Goal: Task Accomplishment & Management: Manage account settings

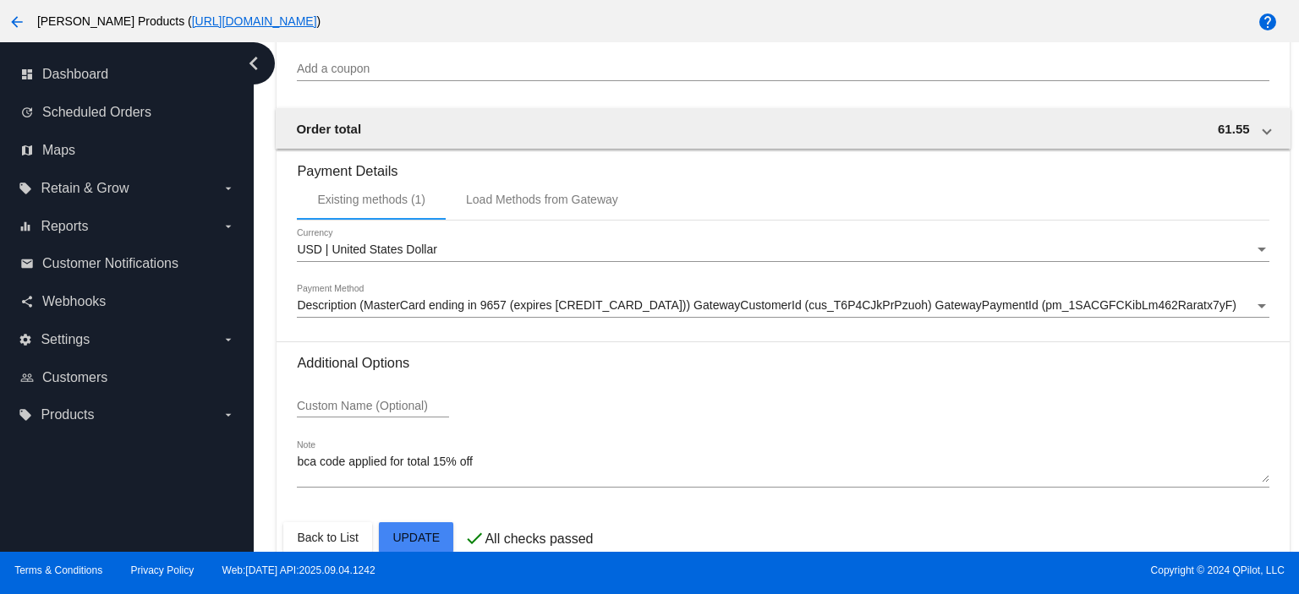
scroll to position [1528, 0]
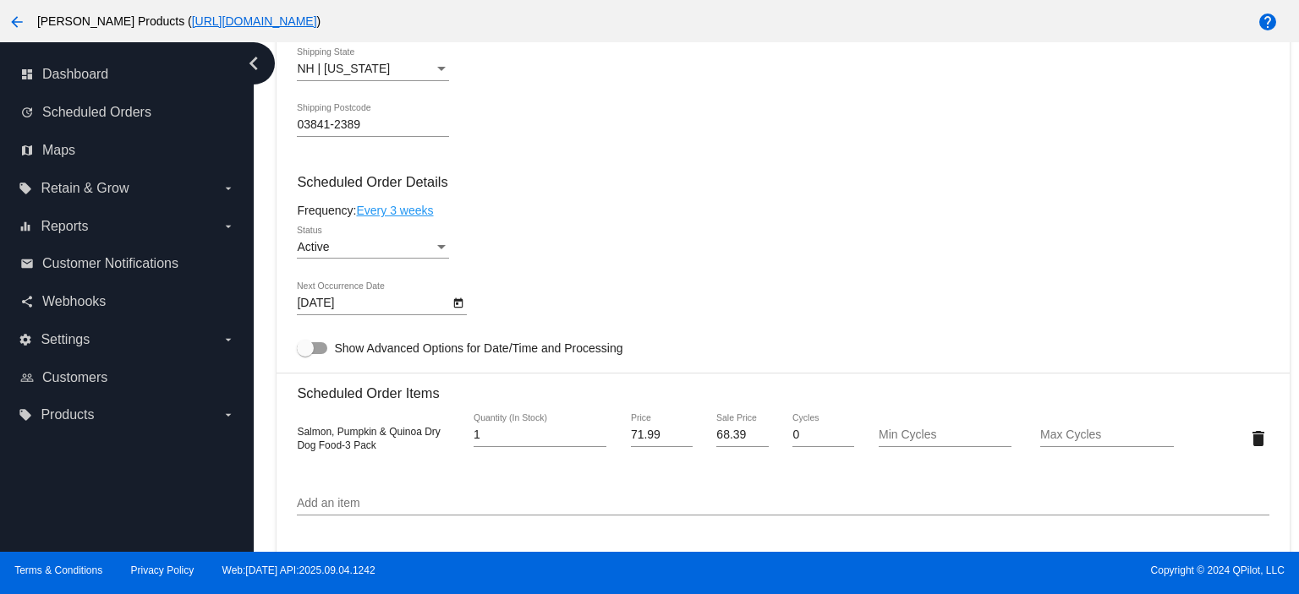
scroll to position [0, 0]
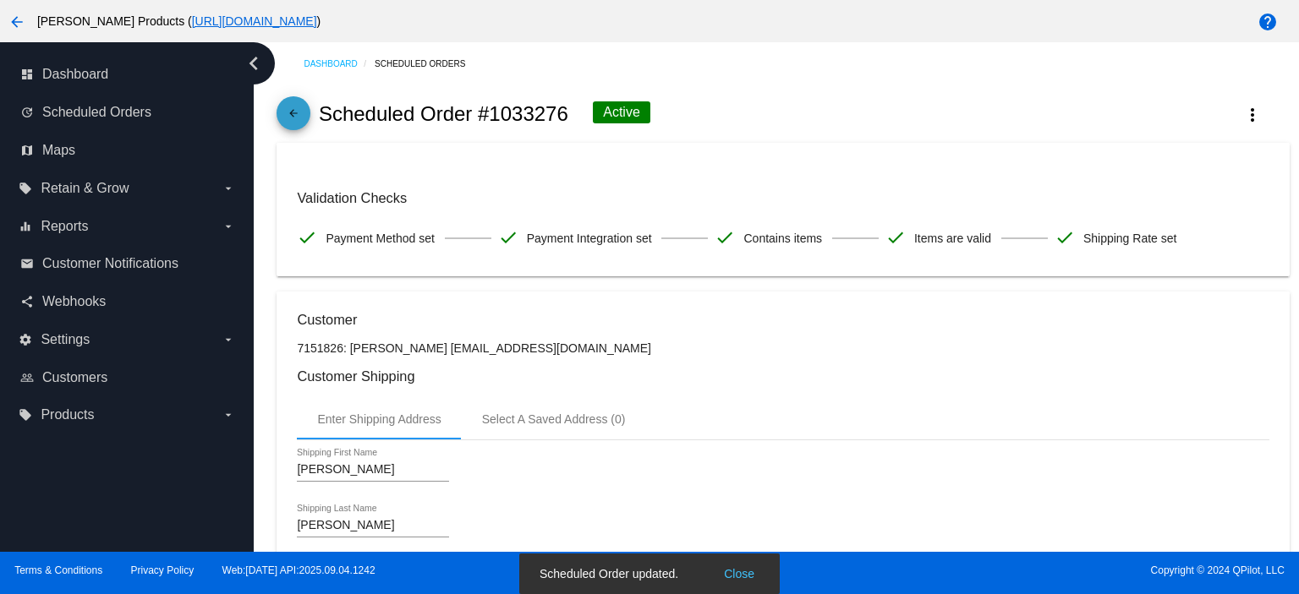
click at [291, 118] on mat-icon "arrow_back" at bounding box center [293, 117] width 20 height 20
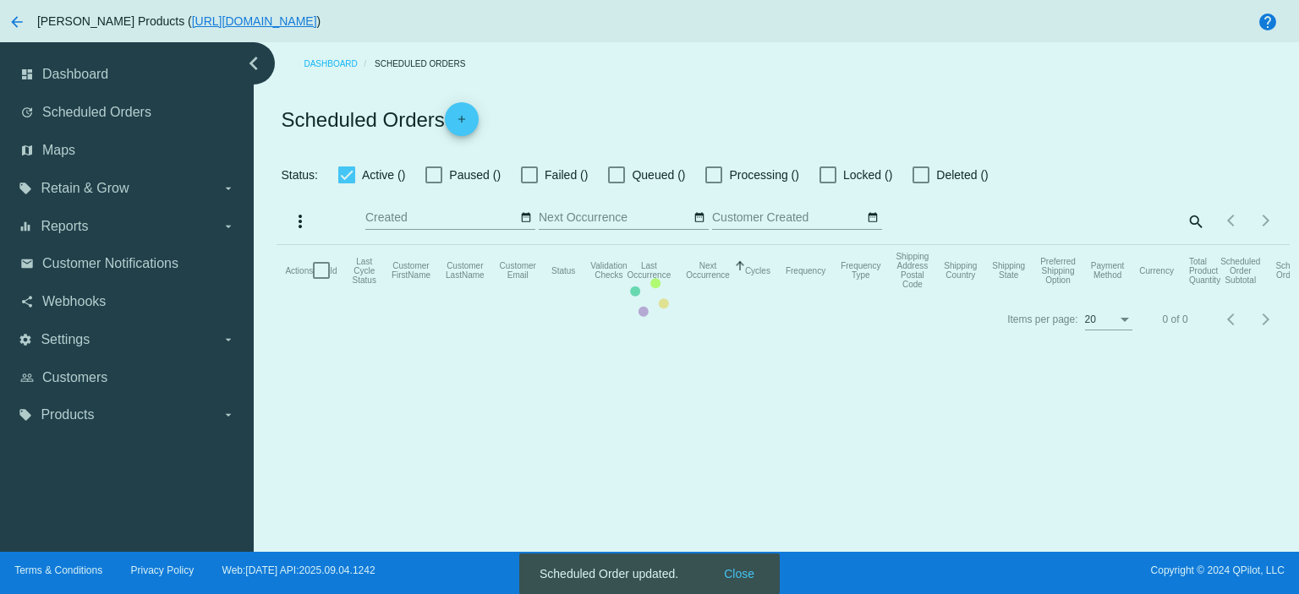
checkbox input "true"
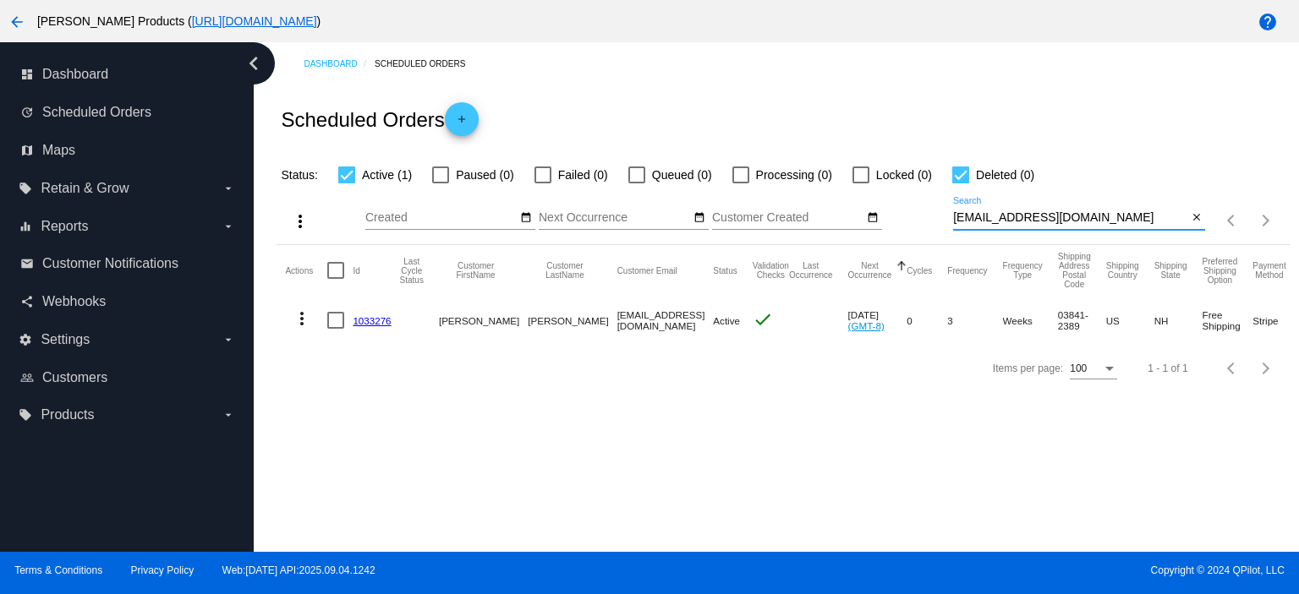
drag, startPoint x: 1079, startPoint y: 223, endPoint x: 901, endPoint y: 220, distance: 177.6
click at [901, 220] on div "more_vert Sep Jan Feb Mar [DATE]" at bounding box center [783, 215] width 1012 height 60
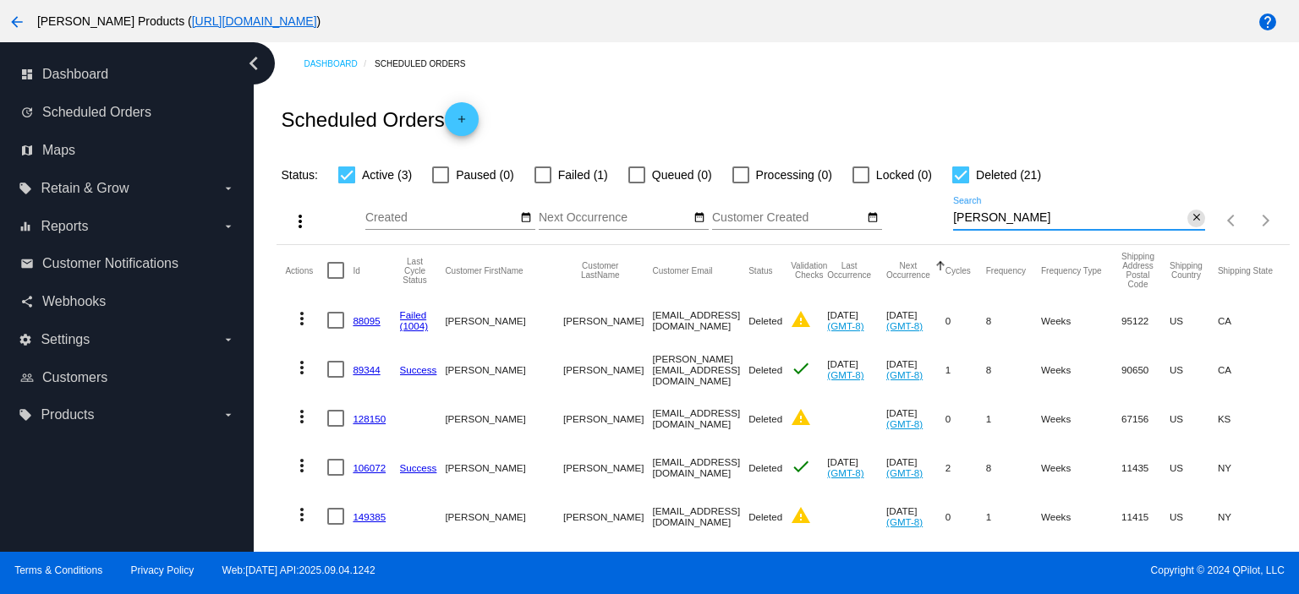
type input "[PERSON_NAME]"
click at [1191, 217] on mat-icon "close" at bounding box center [1197, 218] width 12 height 14
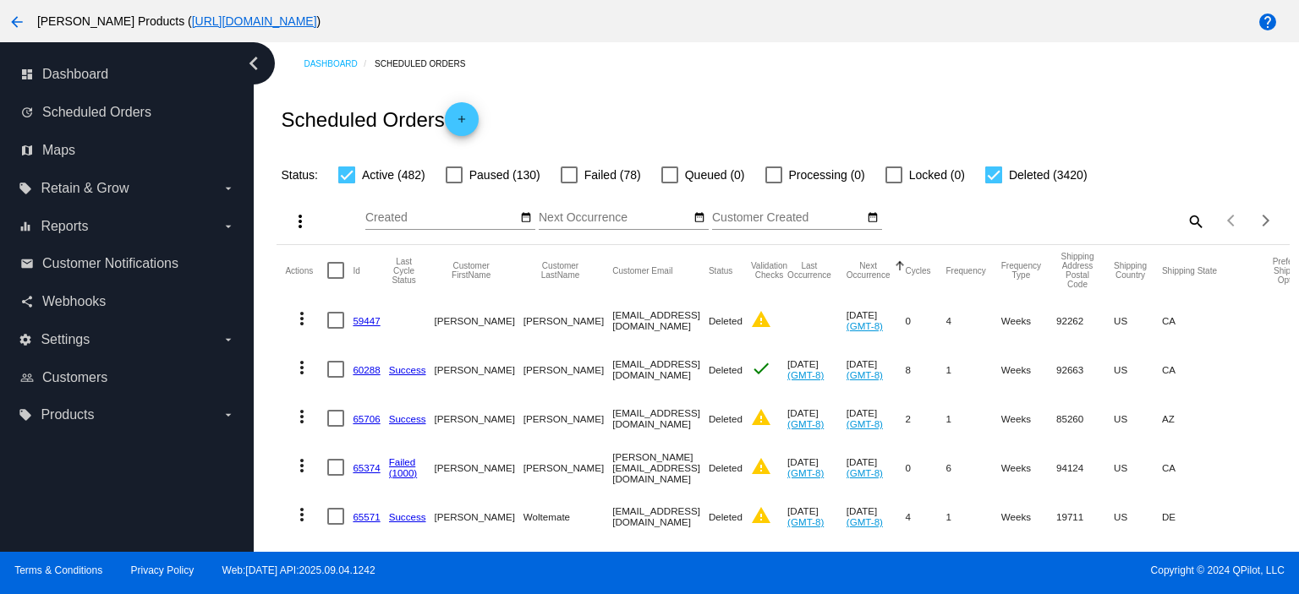
click at [1185, 222] on mat-icon "search" at bounding box center [1195, 221] width 20 height 26
click at [972, 219] on input "Search" at bounding box center [1079, 218] width 252 height 14
paste input "[EMAIL_ADDRESS][DOMAIN_NAME]"
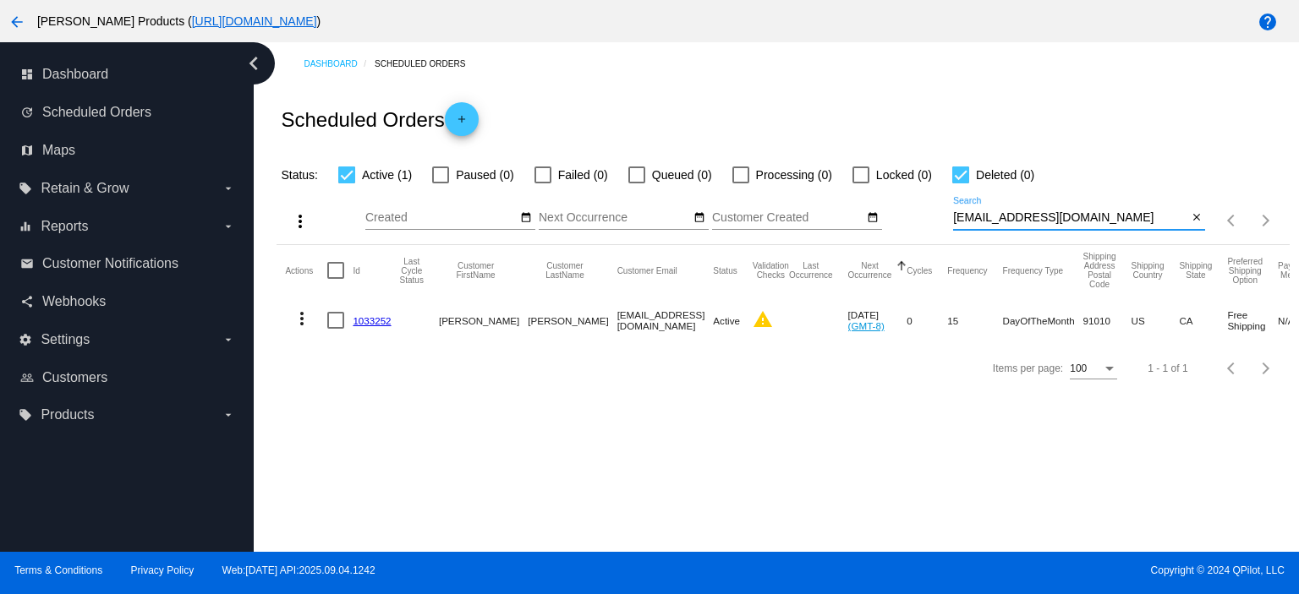
type input "[EMAIL_ADDRESS][DOMAIN_NAME]"
click at [381, 322] on link "1033252" at bounding box center [372, 320] width 38 height 11
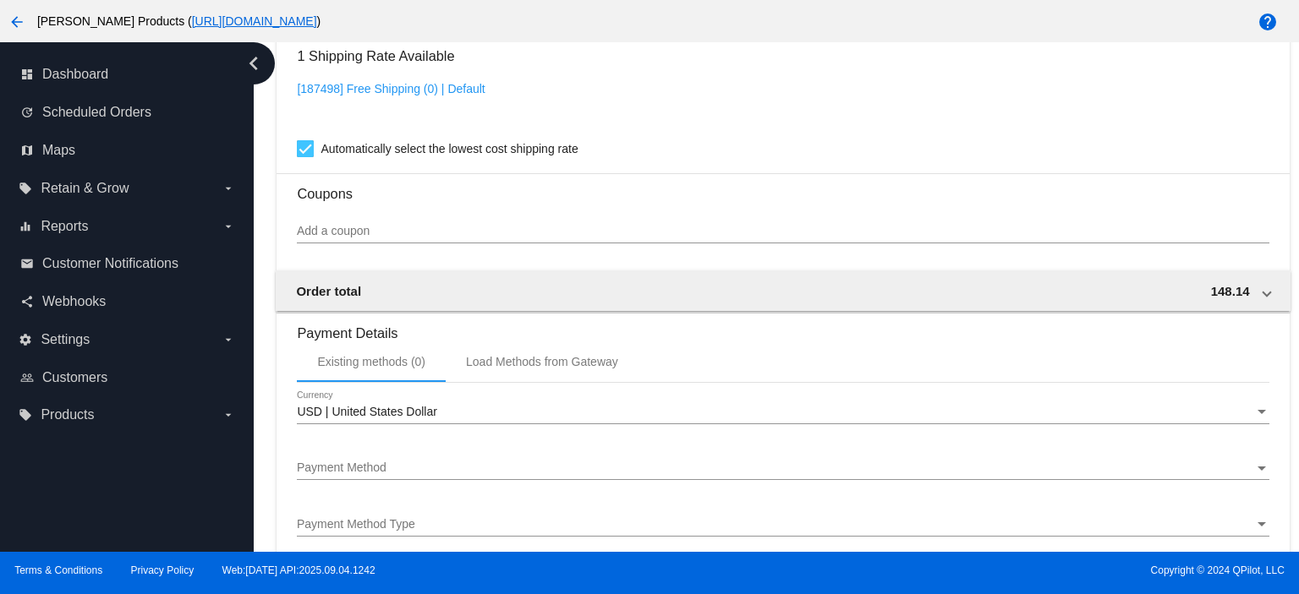
scroll to position [1465, 0]
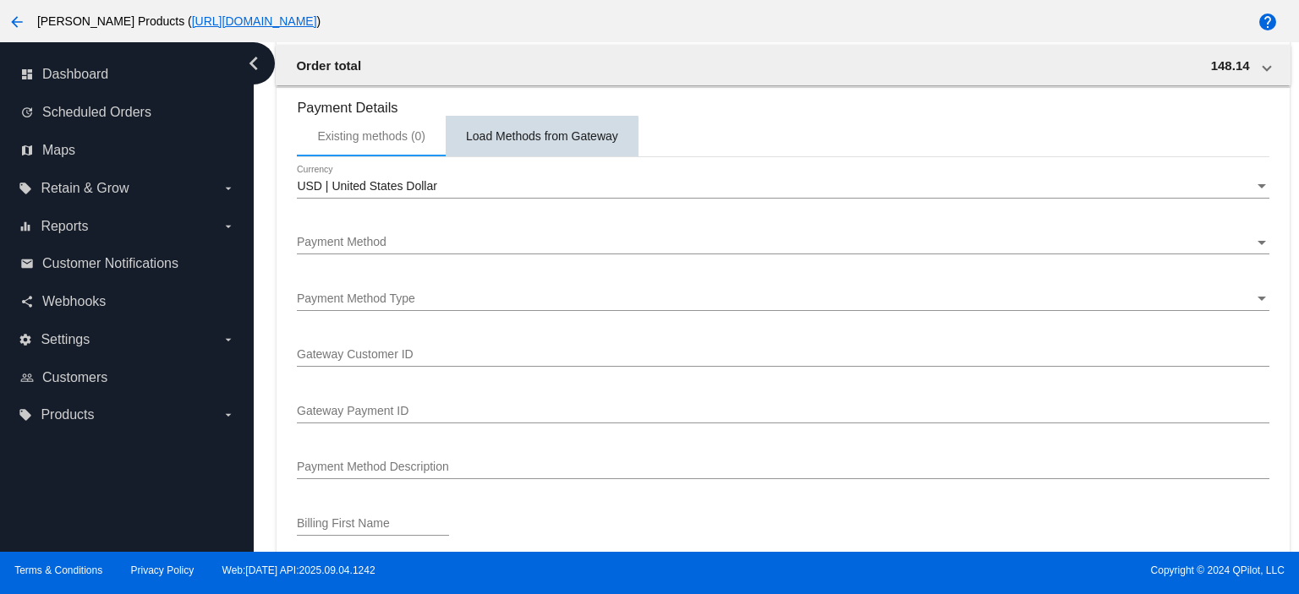
click at [529, 142] on div "Load Methods from Gateway" at bounding box center [542, 136] width 152 height 14
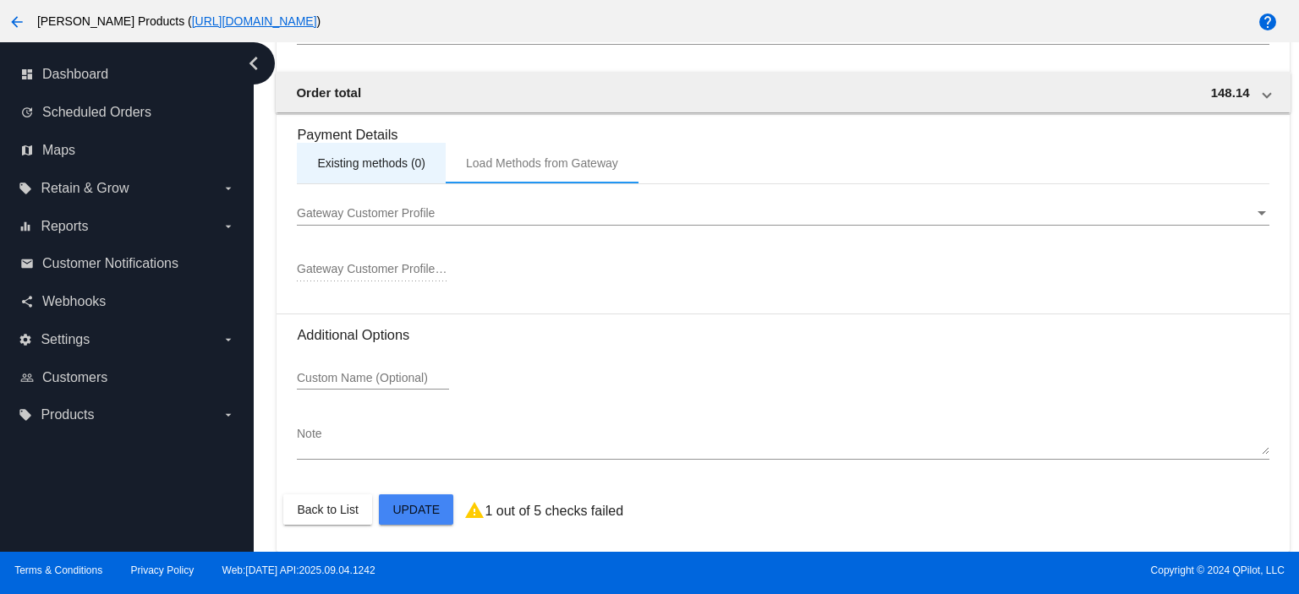
click at [388, 159] on div "Existing methods (0)" at bounding box center [371, 163] width 108 height 14
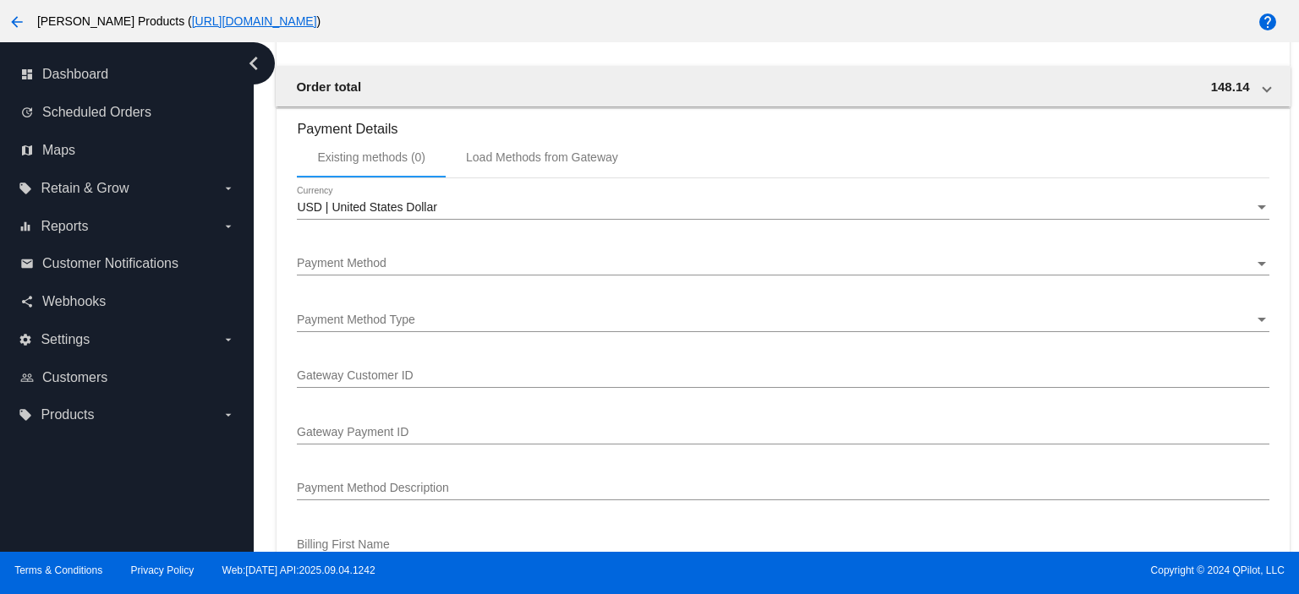
click at [360, 220] on div "USD | United States Dollar Currency" at bounding box center [783, 203] width 972 height 33
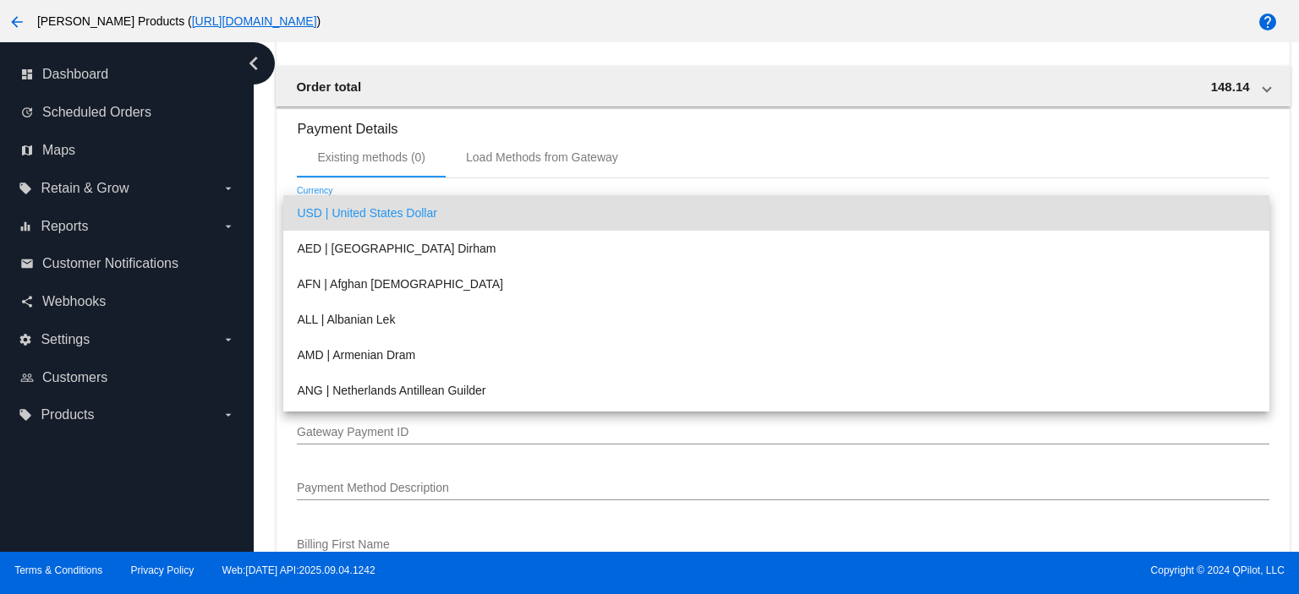
click at [360, 220] on span "USD | United States Dollar" at bounding box center [776, 213] width 959 height 36
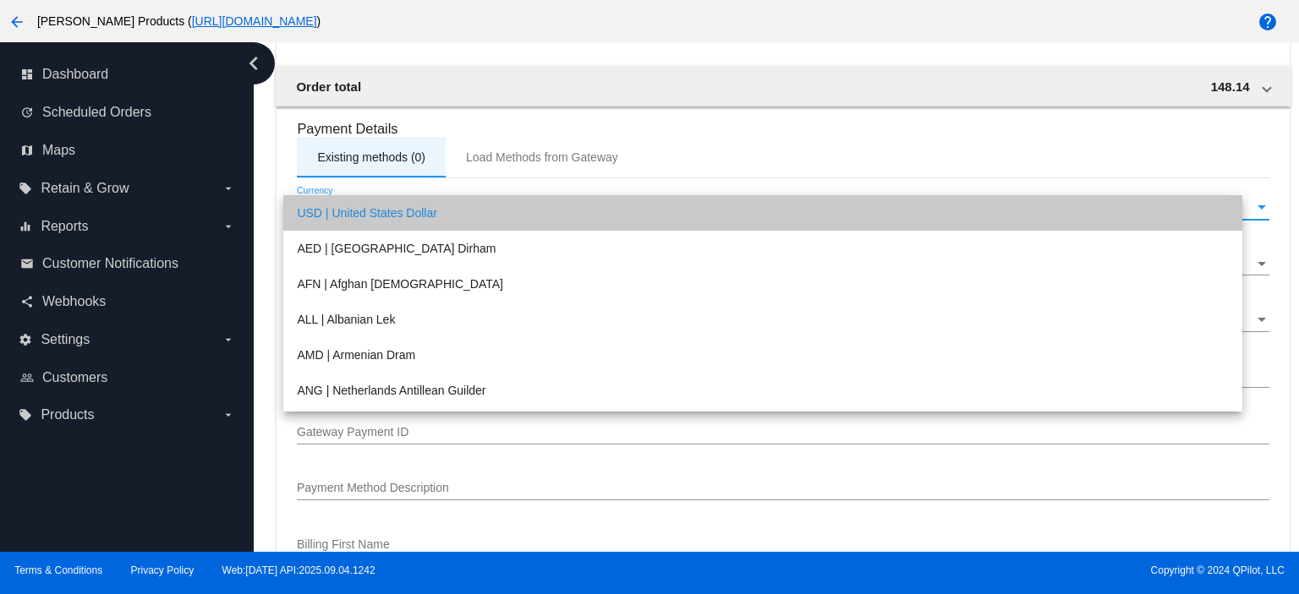
click at [372, 164] on div "Existing methods (0)" at bounding box center [371, 158] width 108 height 14
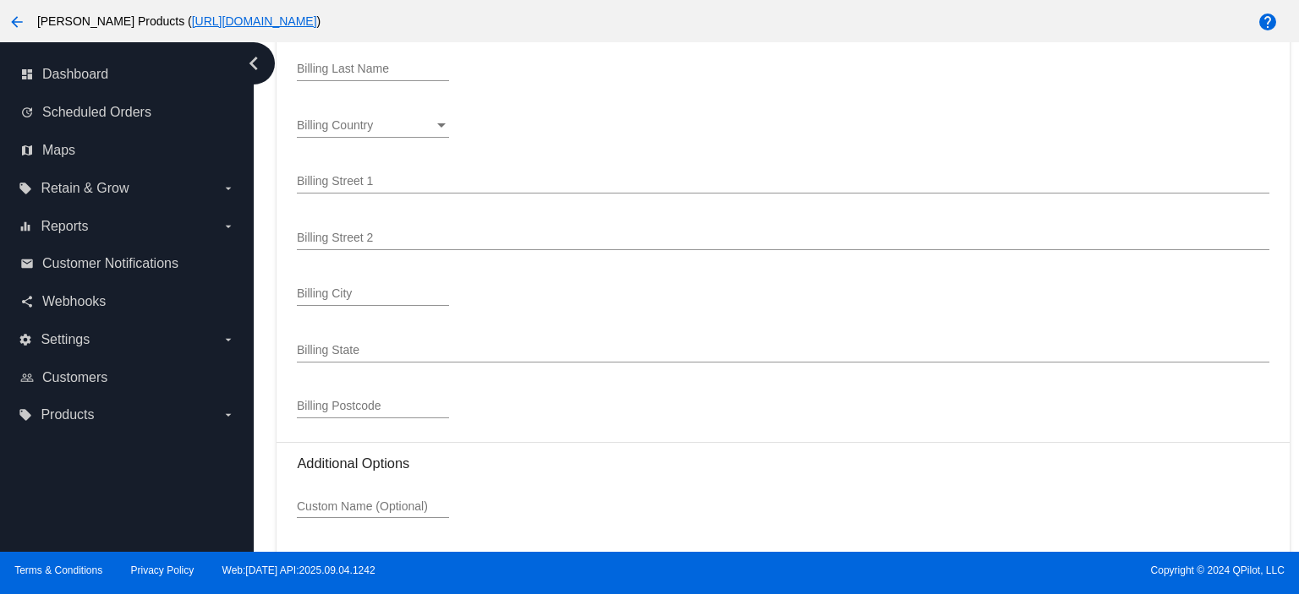
scroll to position [2111, 0]
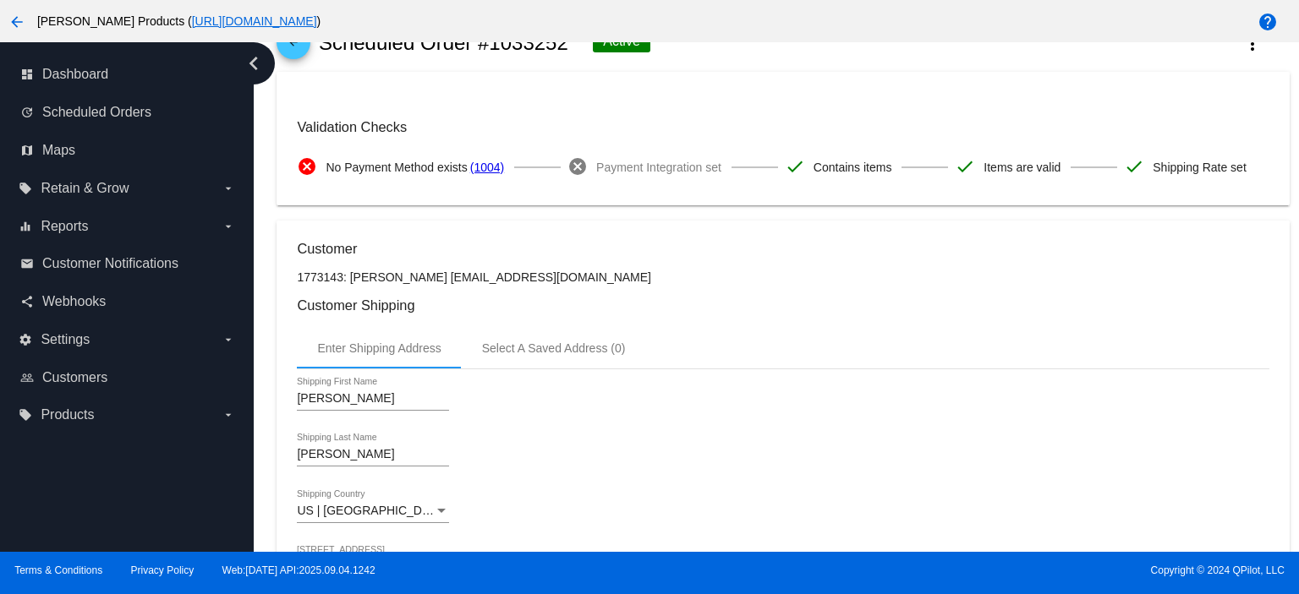
scroll to position [0, 0]
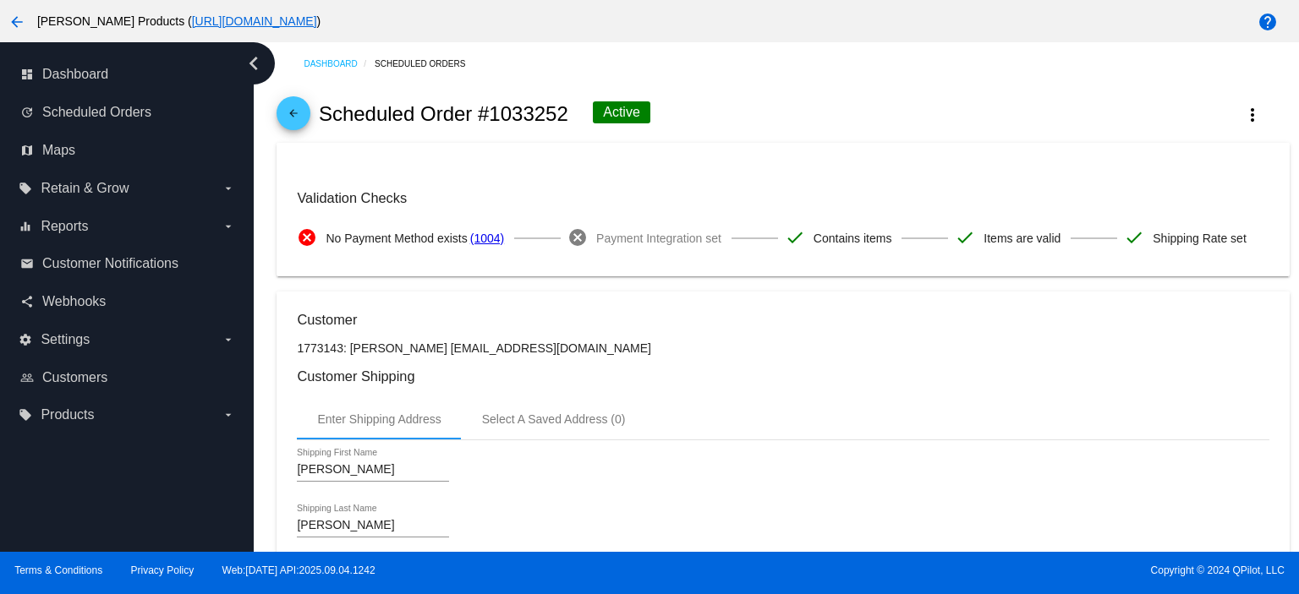
click at [286, 117] on mat-icon "arrow_back" at bounding box center [293, 117] width 20 height 20
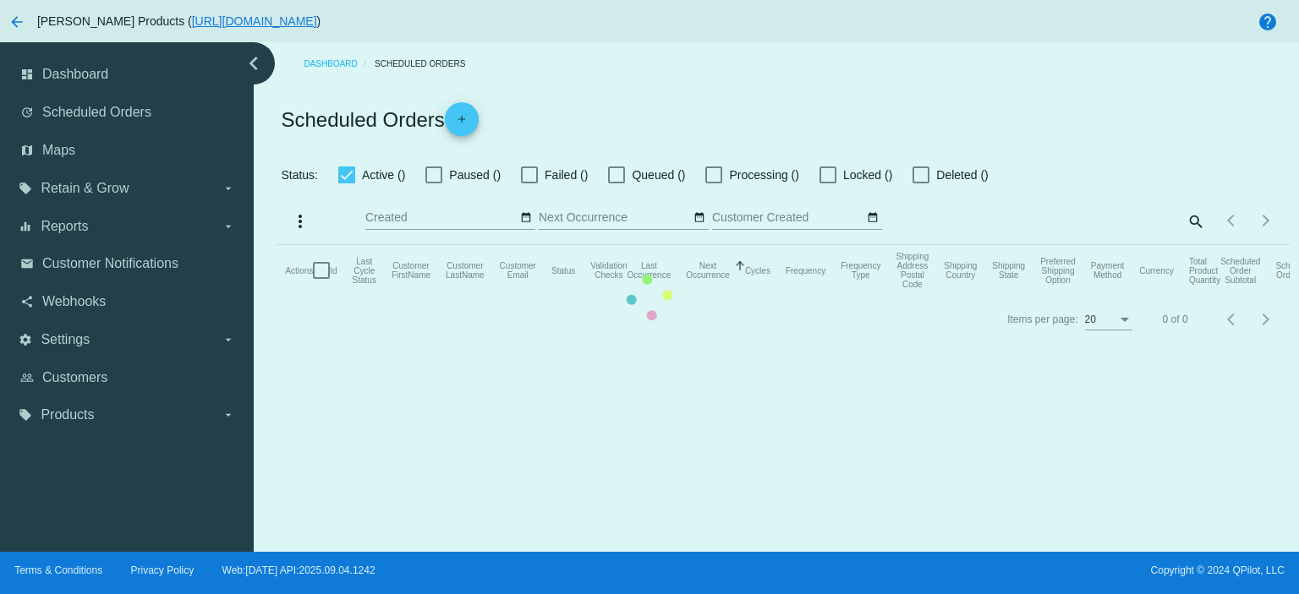
checkbox input "true"
click at [1197, 218] on app-dashboard-scheduled-orders "Scheduled Orders add Status: Active () Paused () Failed () Queued () Processing…" at bounding box center [783, 214] width 1012 height 258
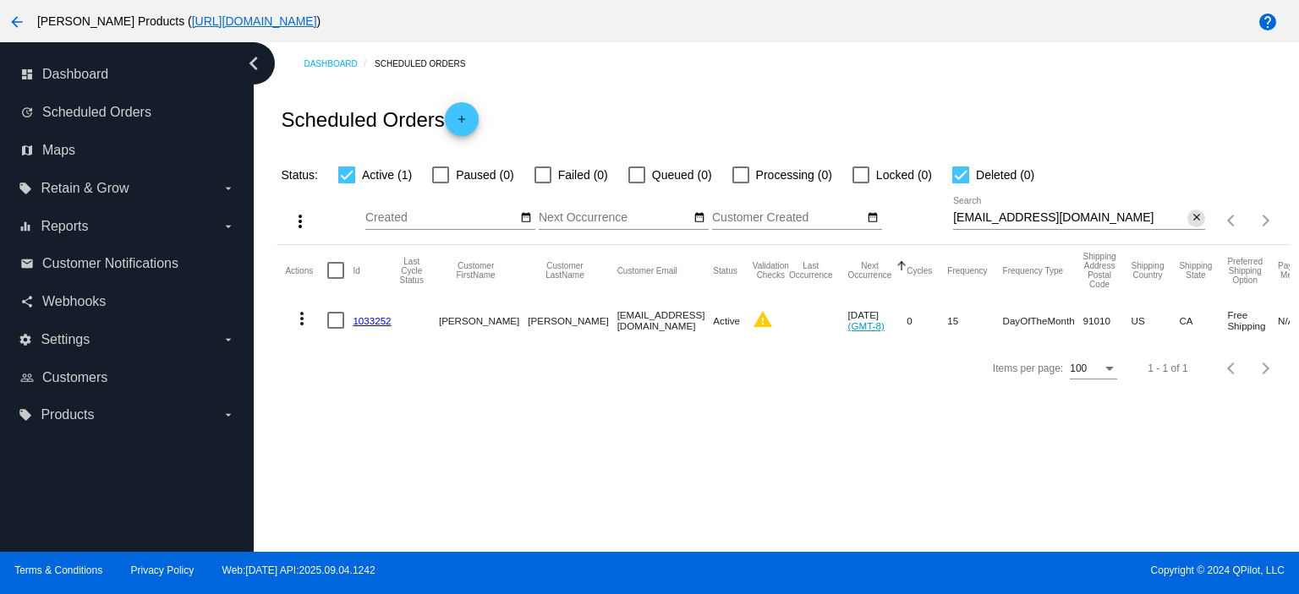
click at [1196, 216] on mat-icon "close" at bounding box center [1197, 218] width 12 height 14
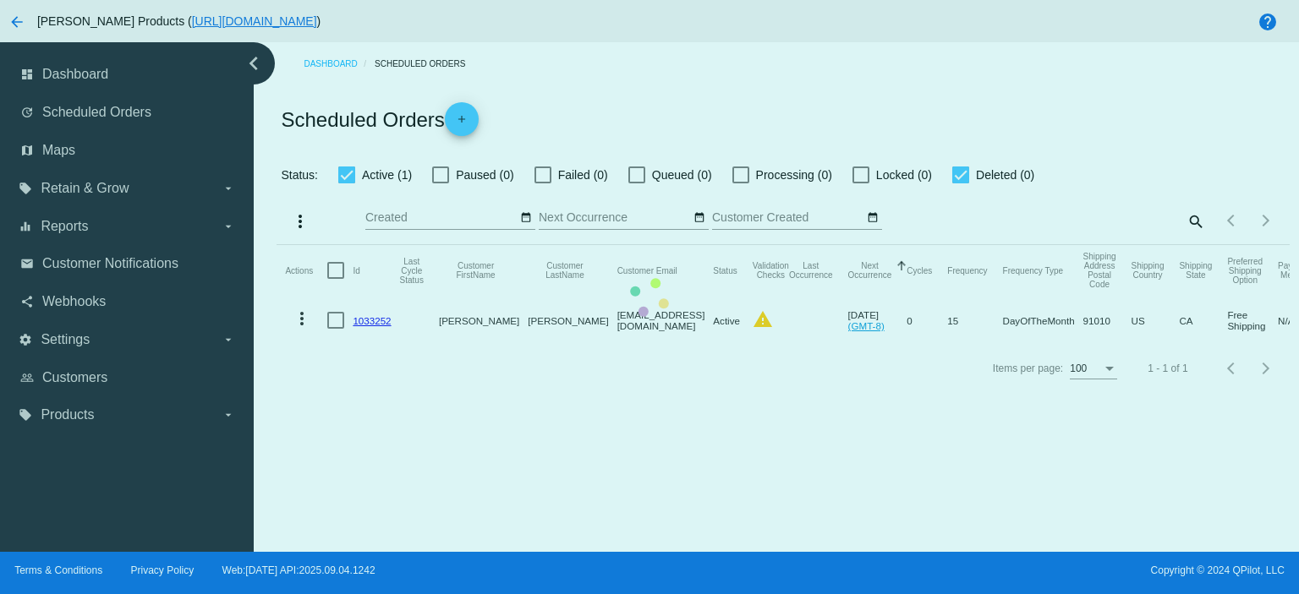
click at [1191, 245] on mat-table "Actions Id Last Cycle Status Customer FirstName Customer LastName Customer Emai…" at bounding box center [783, 295] width 1012 height 100
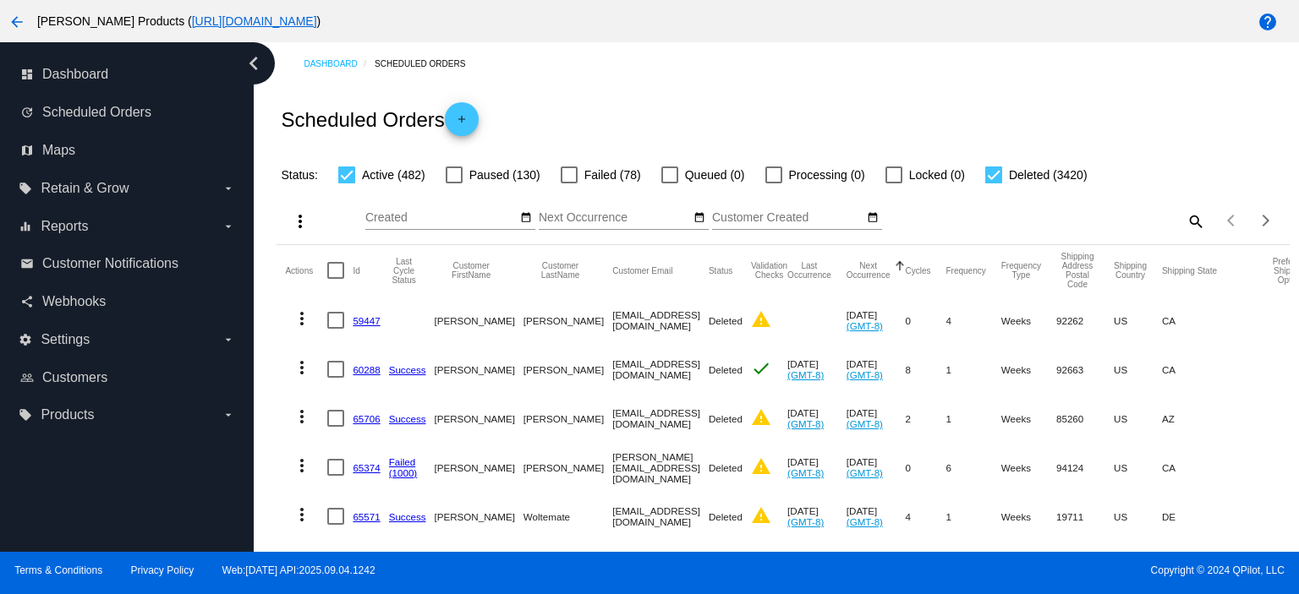
click at [1185, 222] on mat-icon "search" at bounding box center [1195, 221] width 20 height 26
click at [995, 222] on input "Search" at bounding box center [1079, 218] width 252 height 14
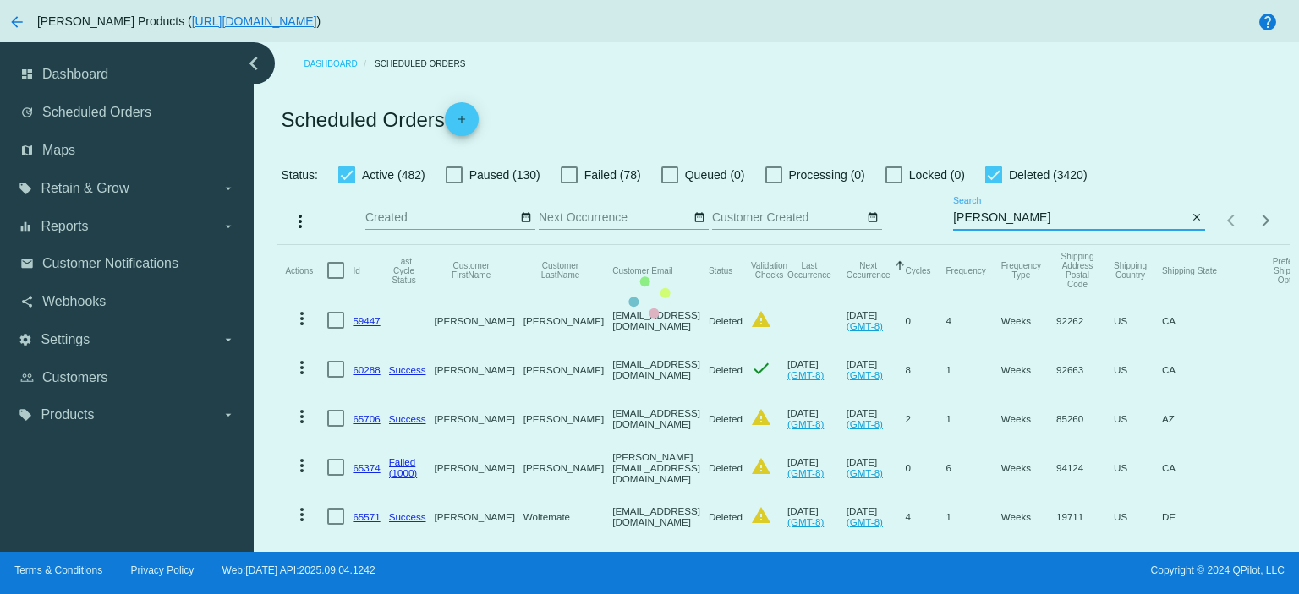
type input "michellesal415"
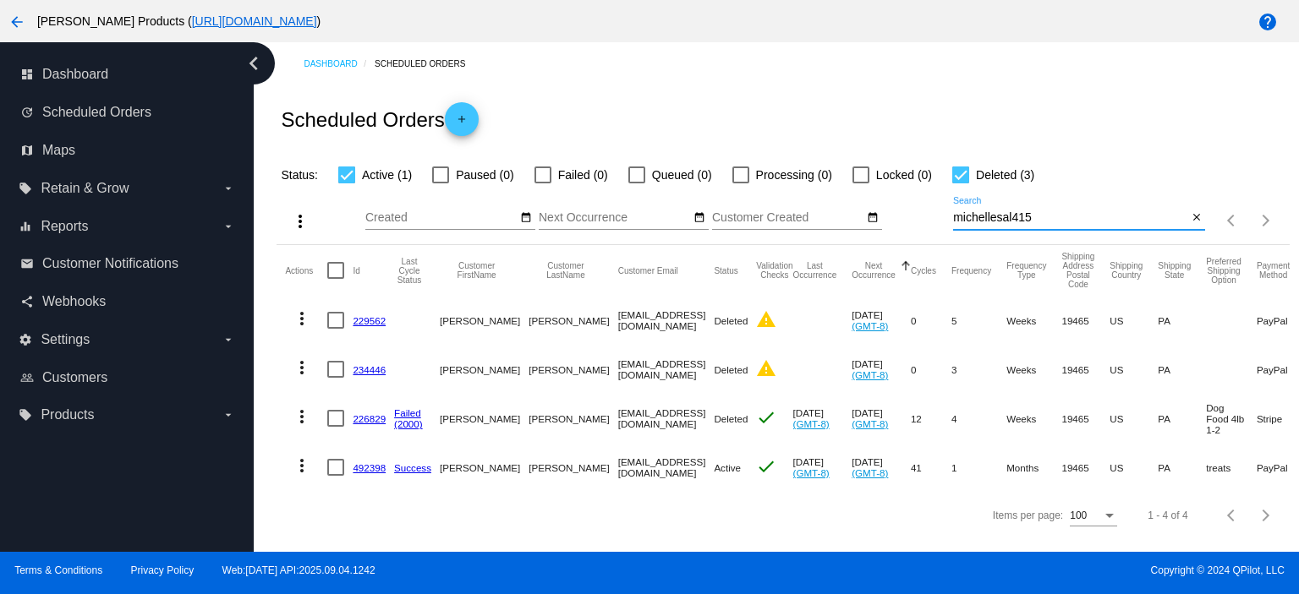
click at [371, 469] on link "492398" at bounding box center [369, 468] width 33 height 11
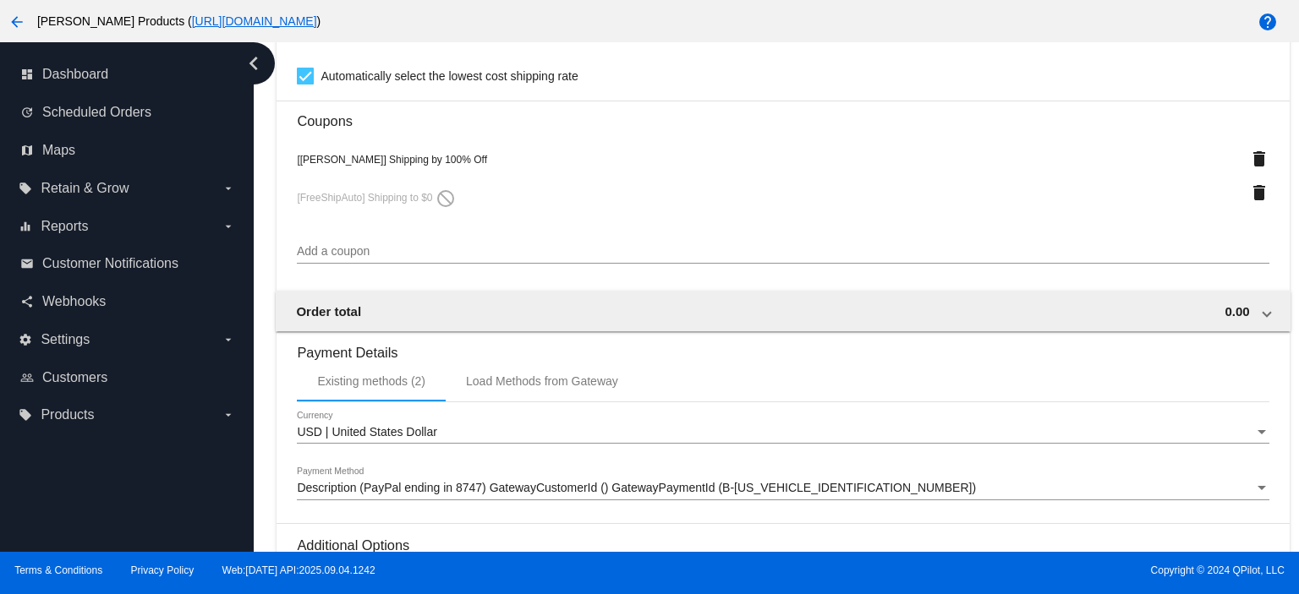
scroll to position [1127, 0]
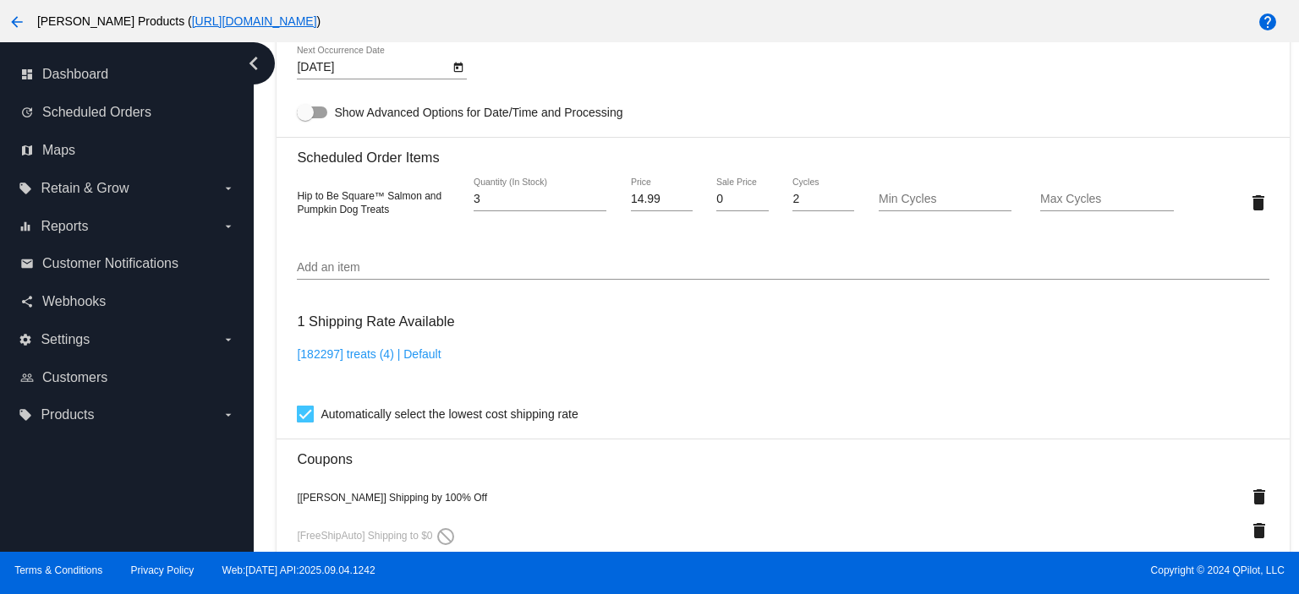
click at [500, 198] on input "3" at bounding box center [540, 200] width 133 height 14
type input "15.00"
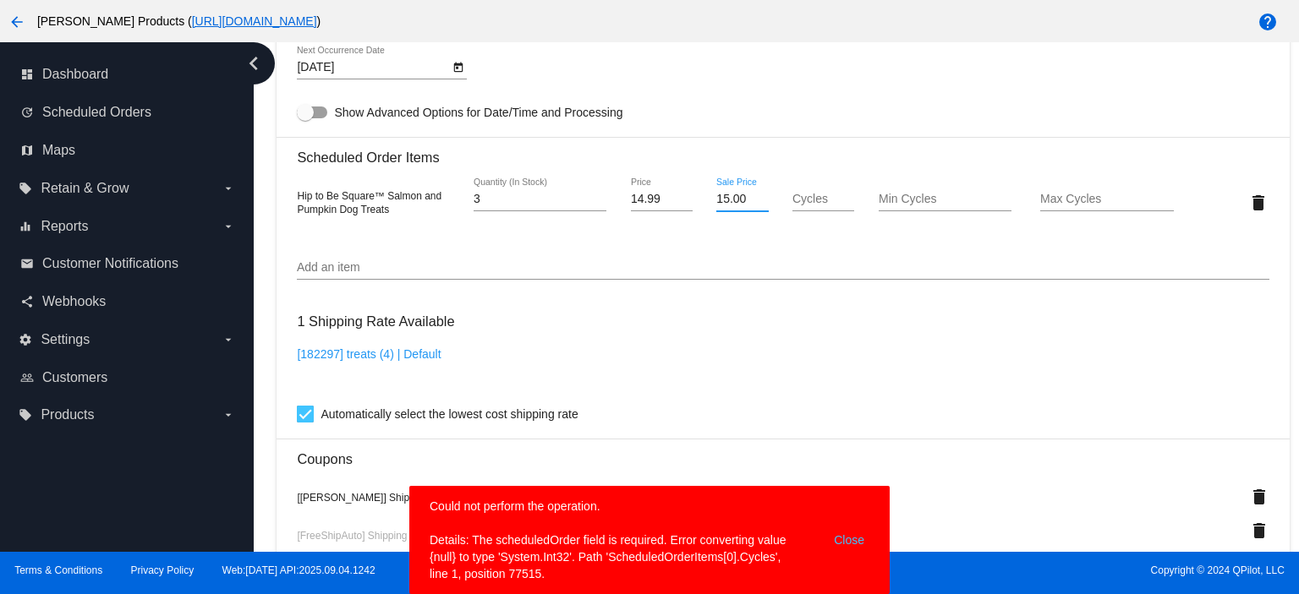
drag, startPoint x: 741, startPoint y: 203, endPoint x: 707, endPoint y: 208, distance: 34.2
click at [707, 208] on div "15.00 Sale Price" at bounding box center [742, 202] width 81 height 48
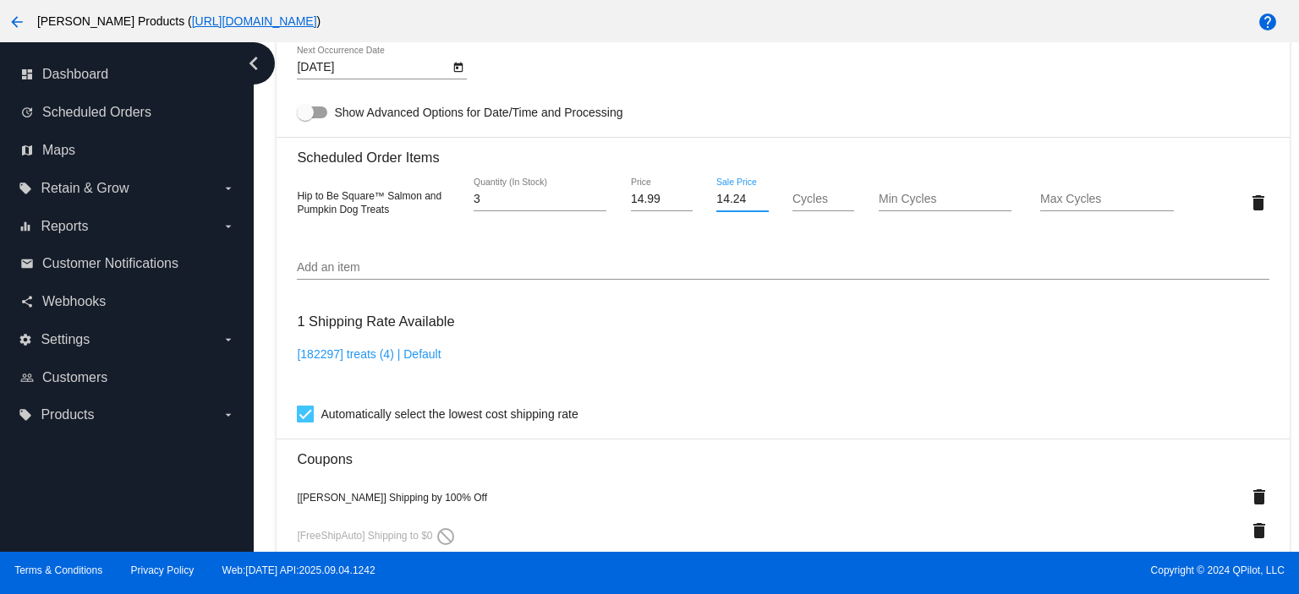
type input "14.24"
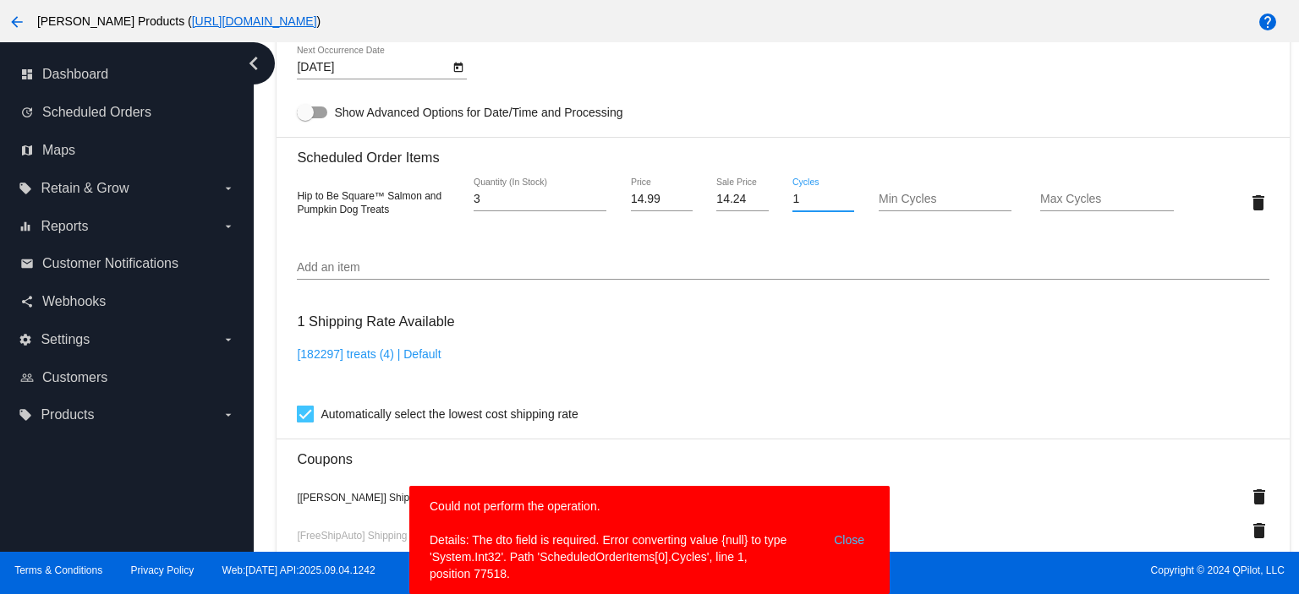
type input "1"
click at [718, 229] on mat-card "Customer 817065: [PERSON_NAME] [EMAIL_ADDRESS][DOMAIN_NAME] Customer Shipping E…" at bounding box center [783, 209] width 1012 height 1784
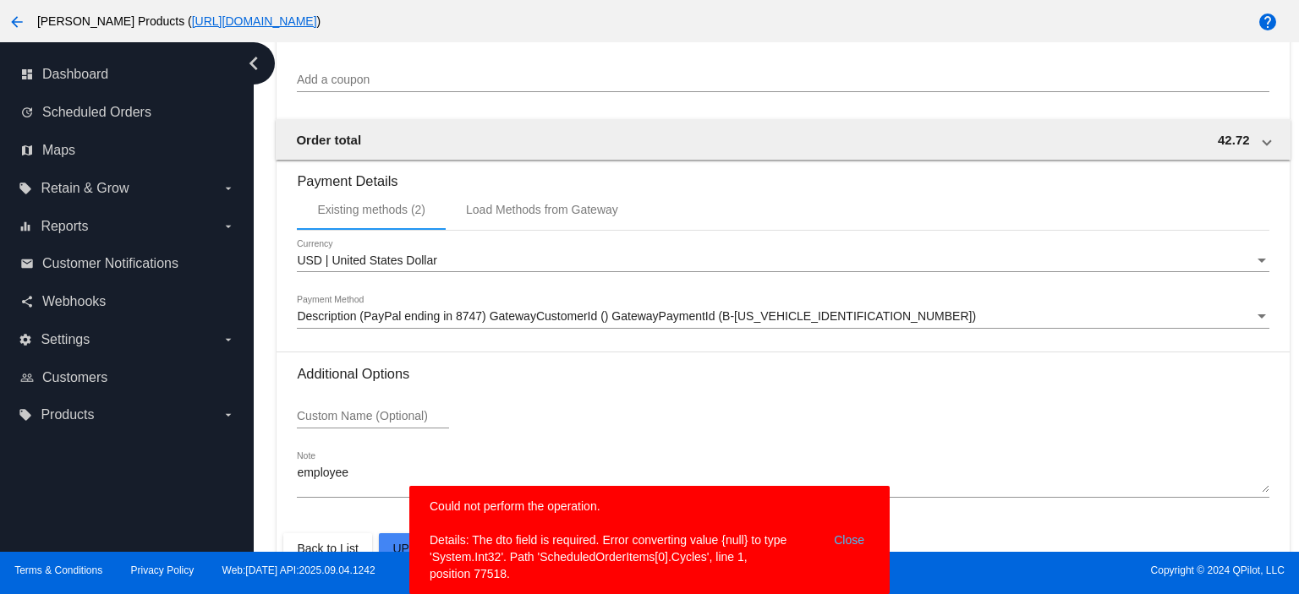
scroll to position [1681, 0]
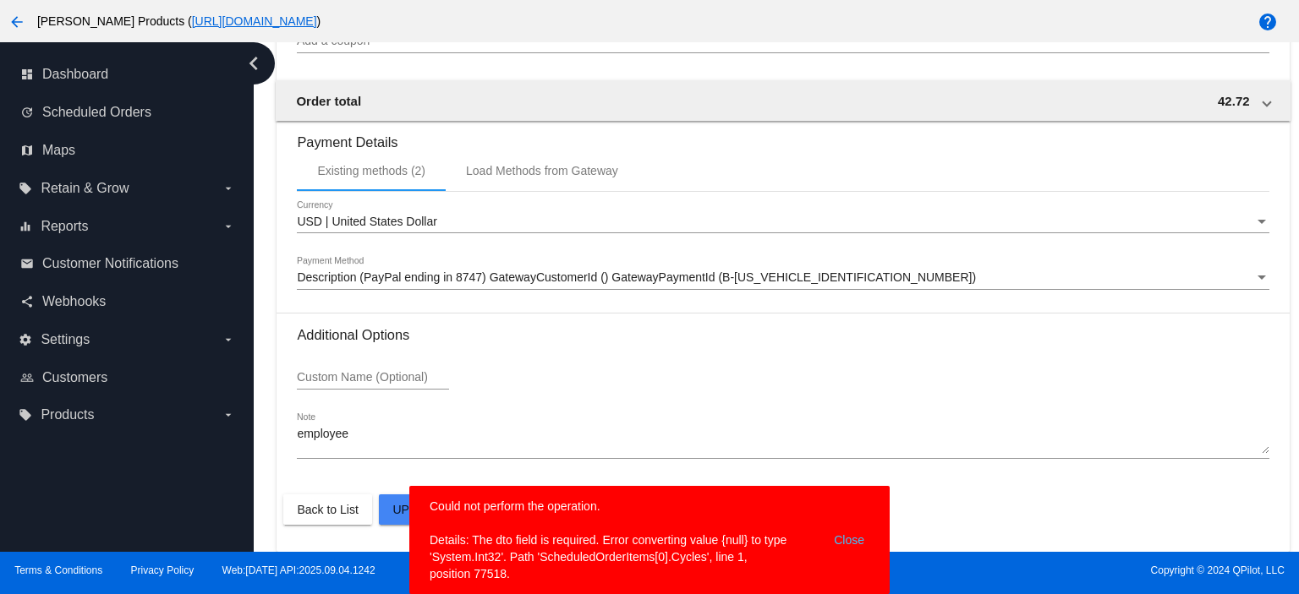
click at [849, 532] on button "Close" at bounding box center [849, 540] width 41 height 85
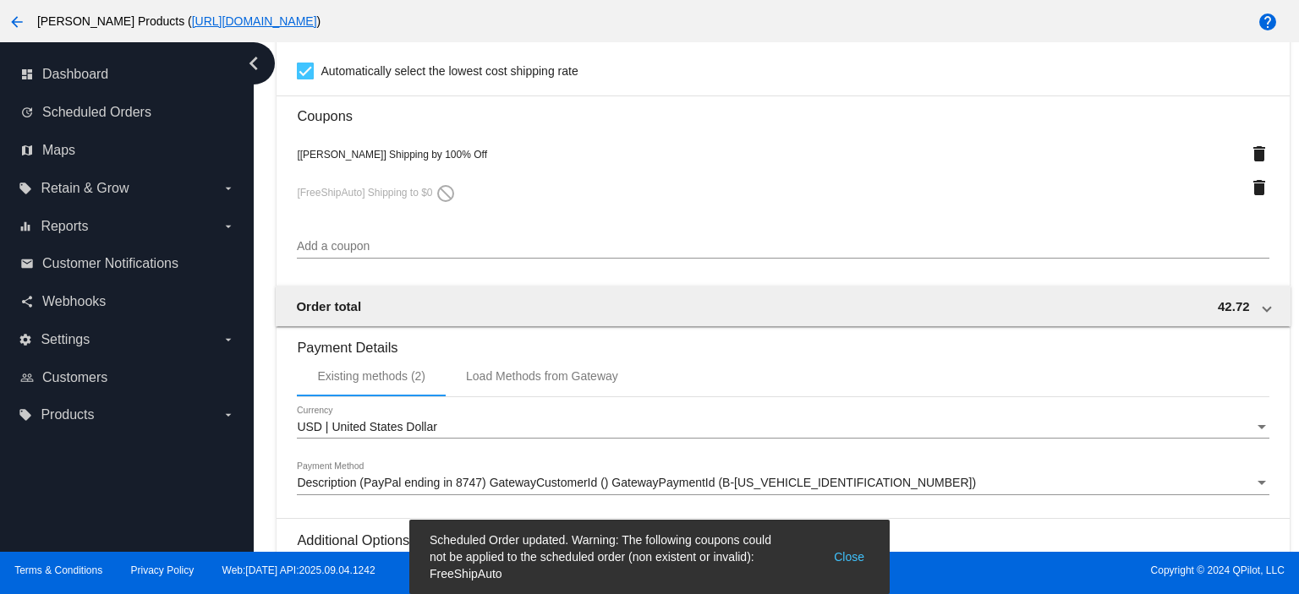
scroll to position [1455, 0]
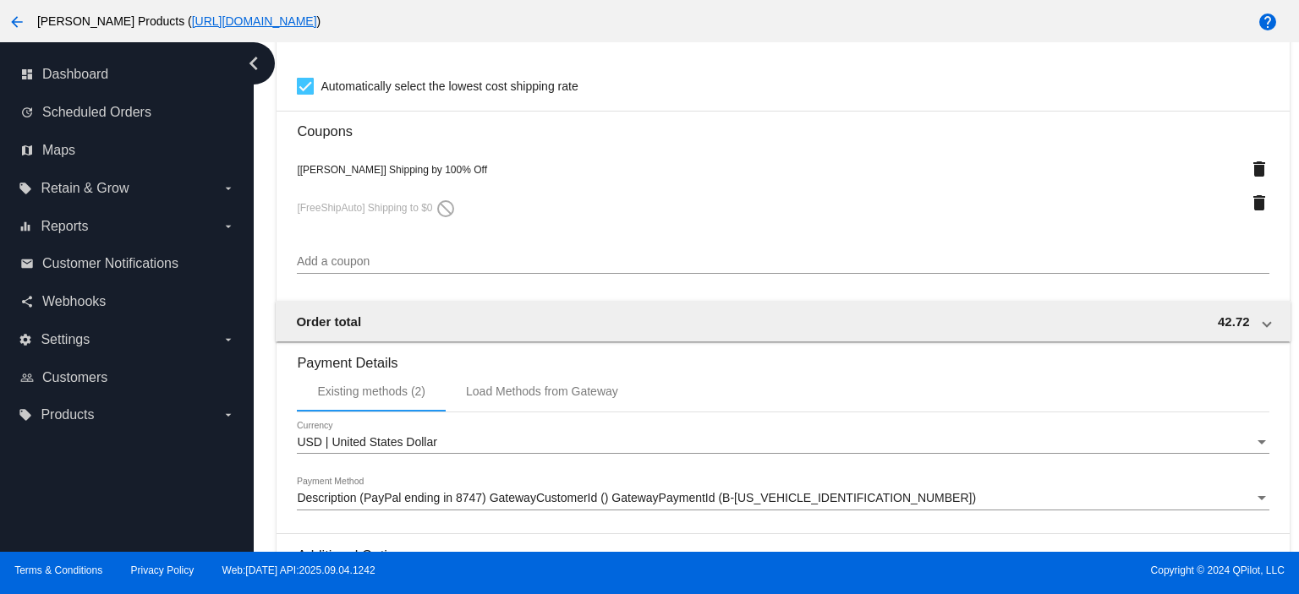
click at [1249, 212] on mat-icon "delete" at bounding box center [1259, 203] width 20 height 20
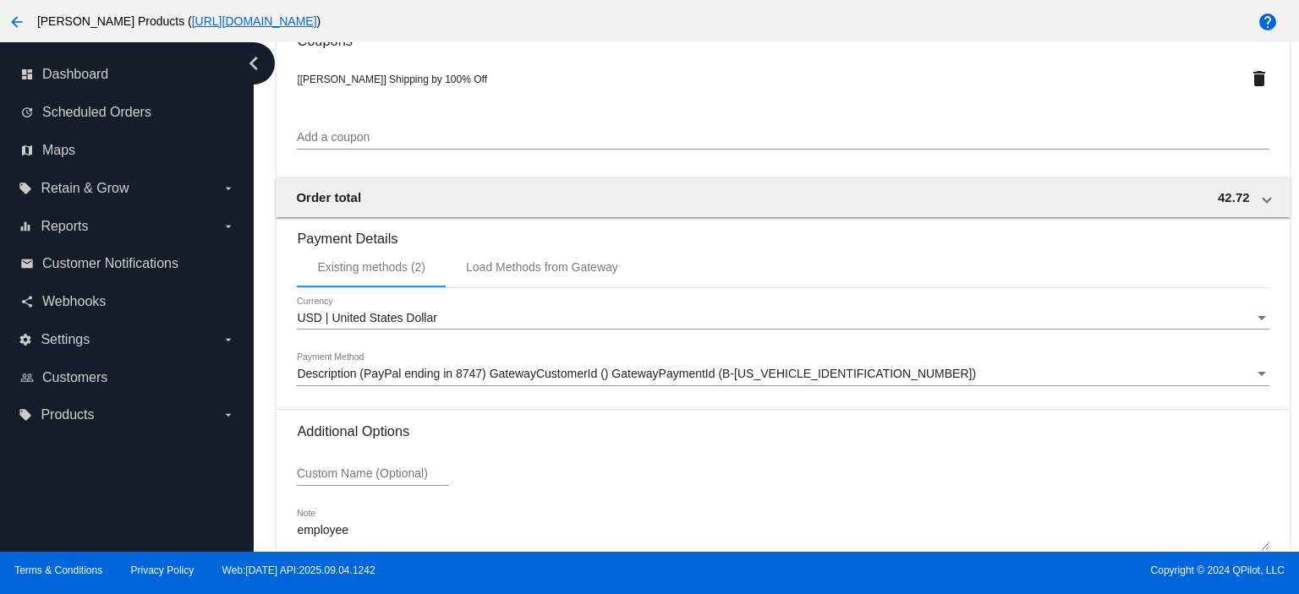
scroll to position [1647, 0]
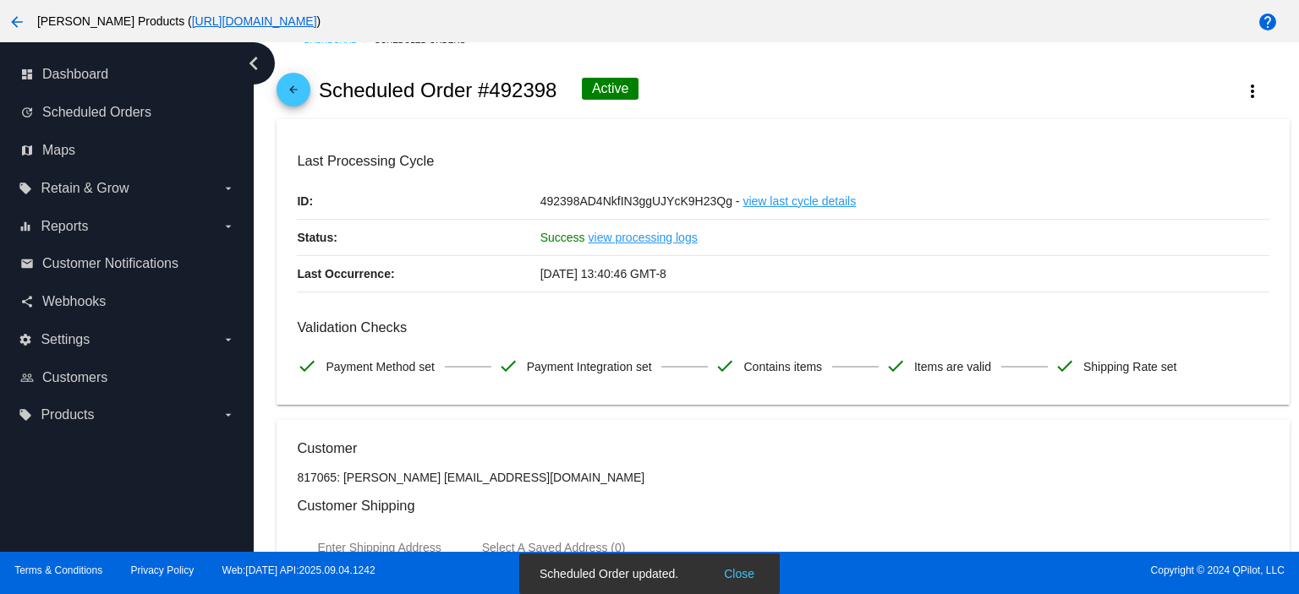
scroll to position [0, 0]
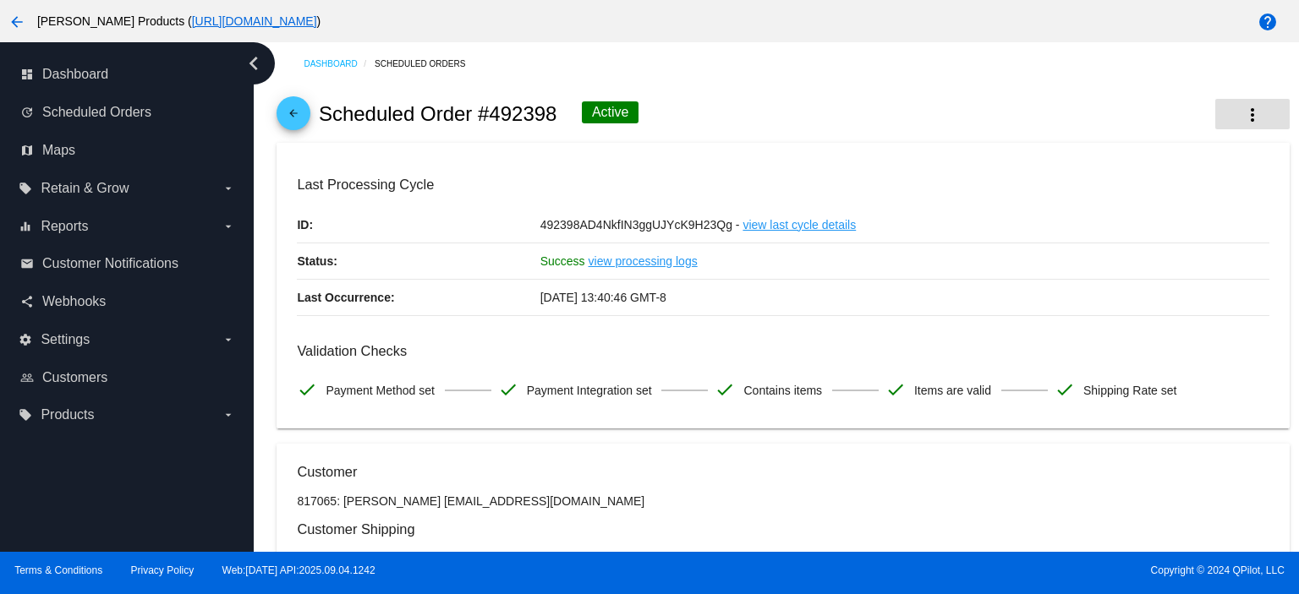
click at [1242, 107] on mat-icon "more_vert" at bounding box center [1252, 115] width 20 height 20
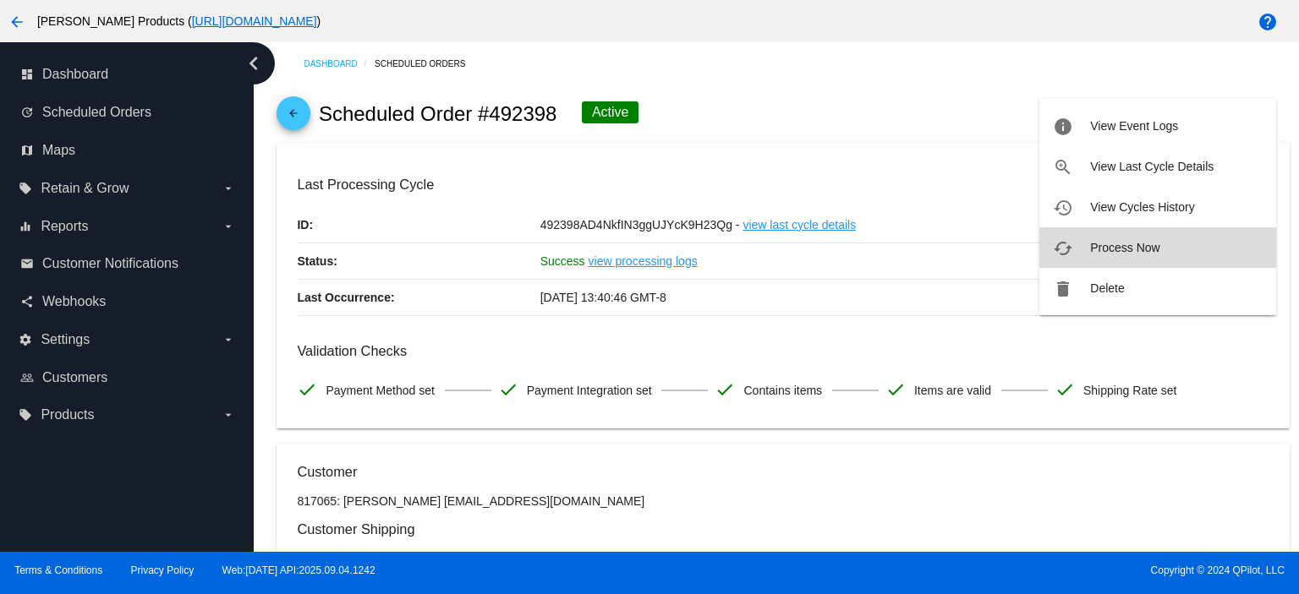
click at [1131, 249] on span "Process Now" at bounding box center [1124, 248] width 69 height 14
